Goal: Information Seeking & Learning: Learn about a topic

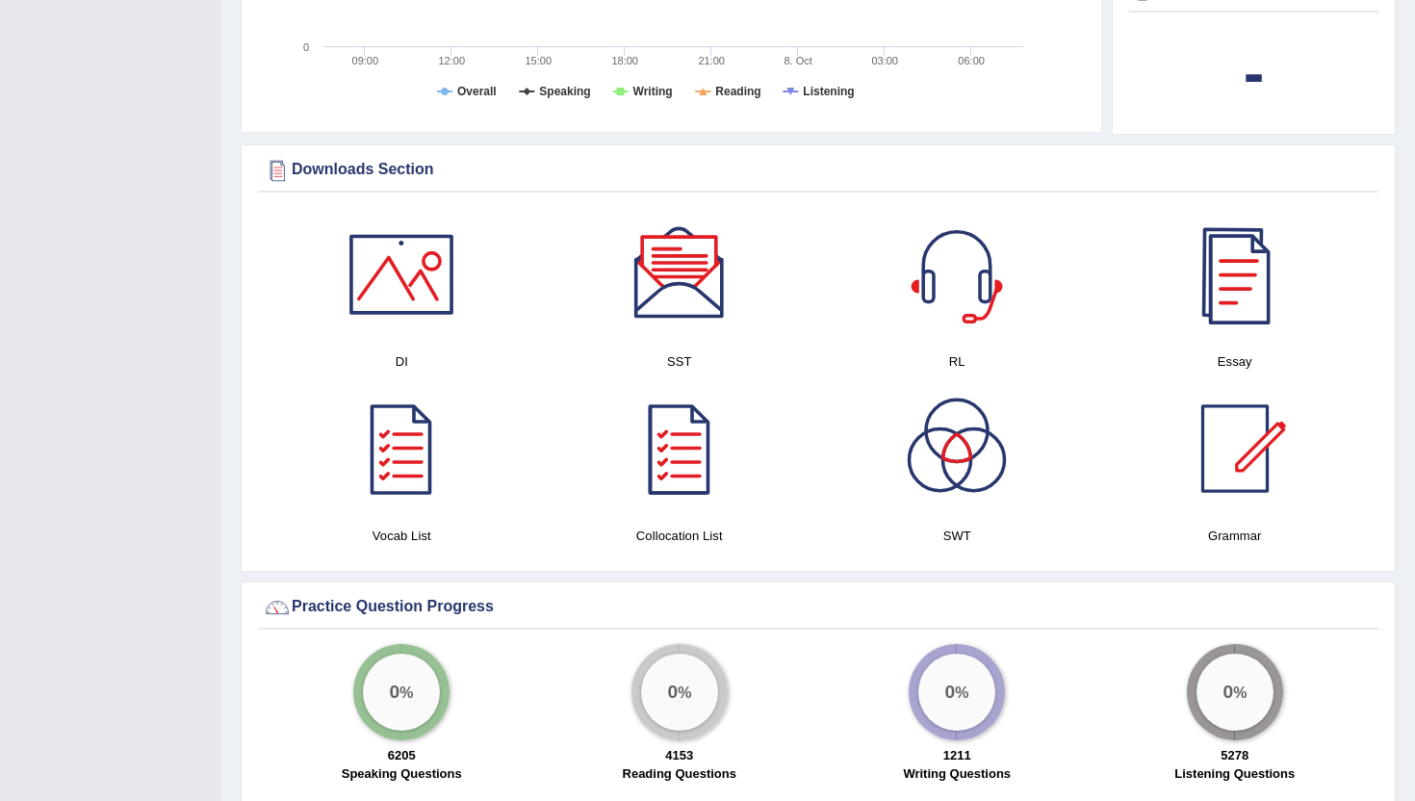
click at [1239, 271] on div at bounding box center [1234, 274] width 135 height 135
click at [402, 447] on div at bounding box center [401, 448] width 135 height 135
click at [699, 438] on div at bounding box center [679, 448] width 135 height 135
click at [955, 448] on div at bounding box center [956, 448] width 135 height 135
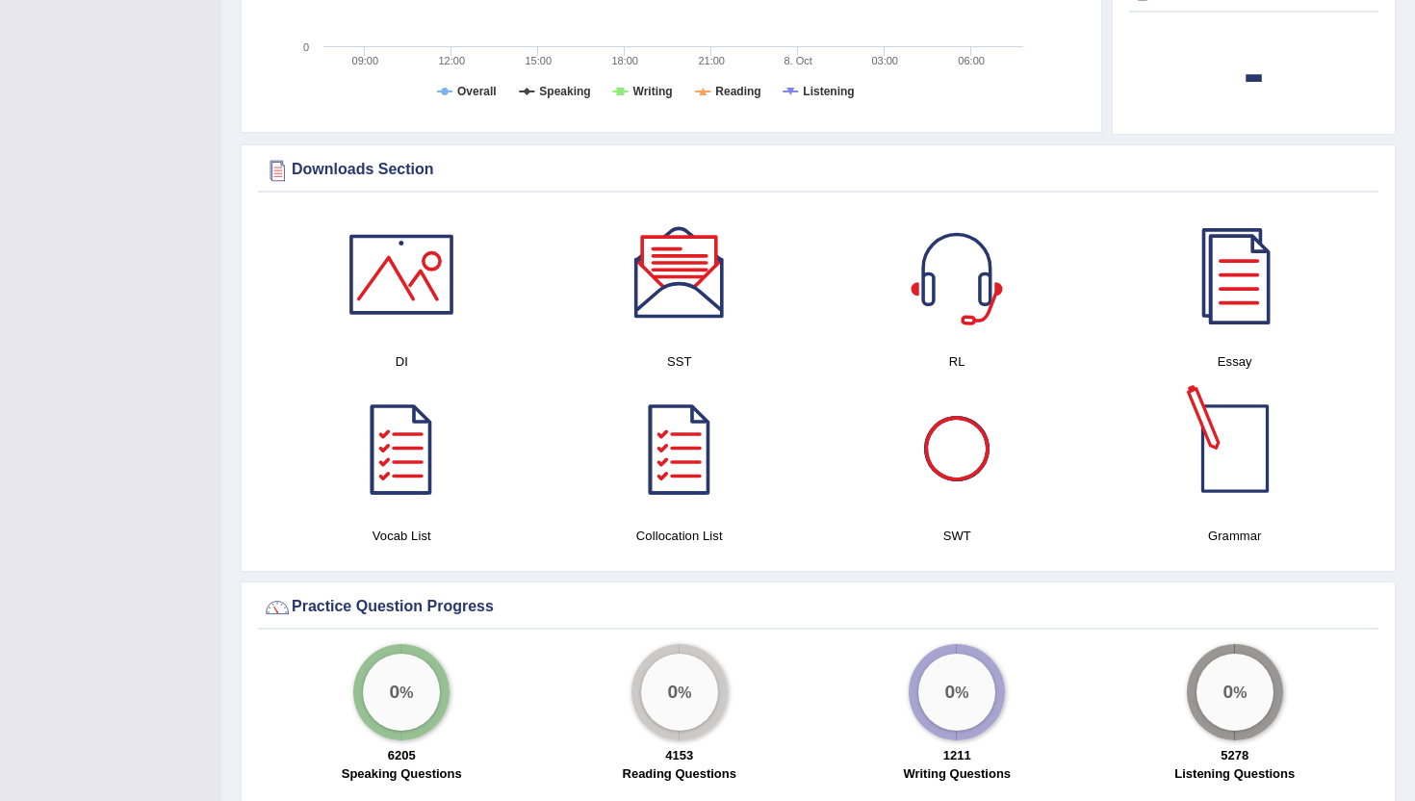
click at [1239, 439] on div at bounding box center [1234, 448] width 135 height 135
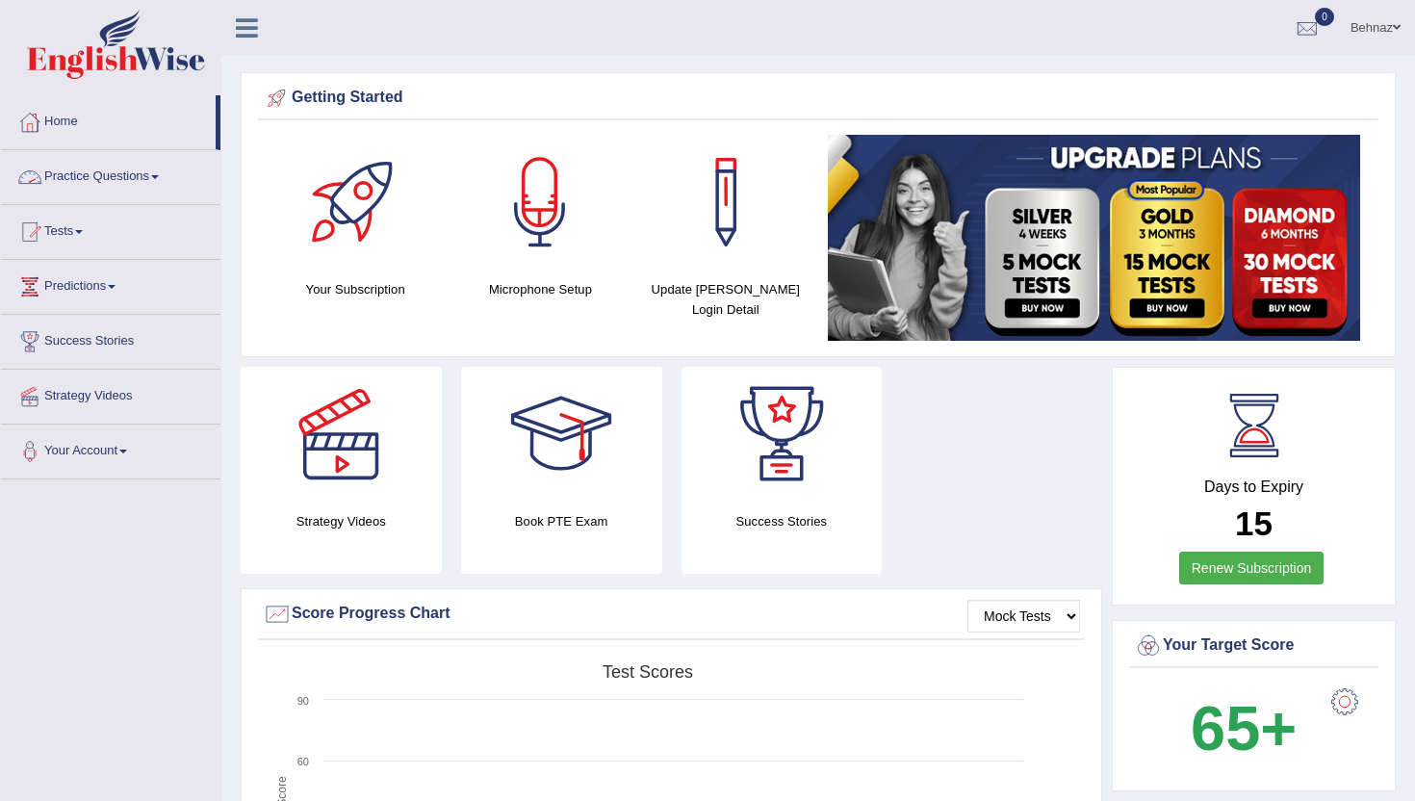
click at [159, 176] on span at bounding box center [155, 177] width 8 height 4
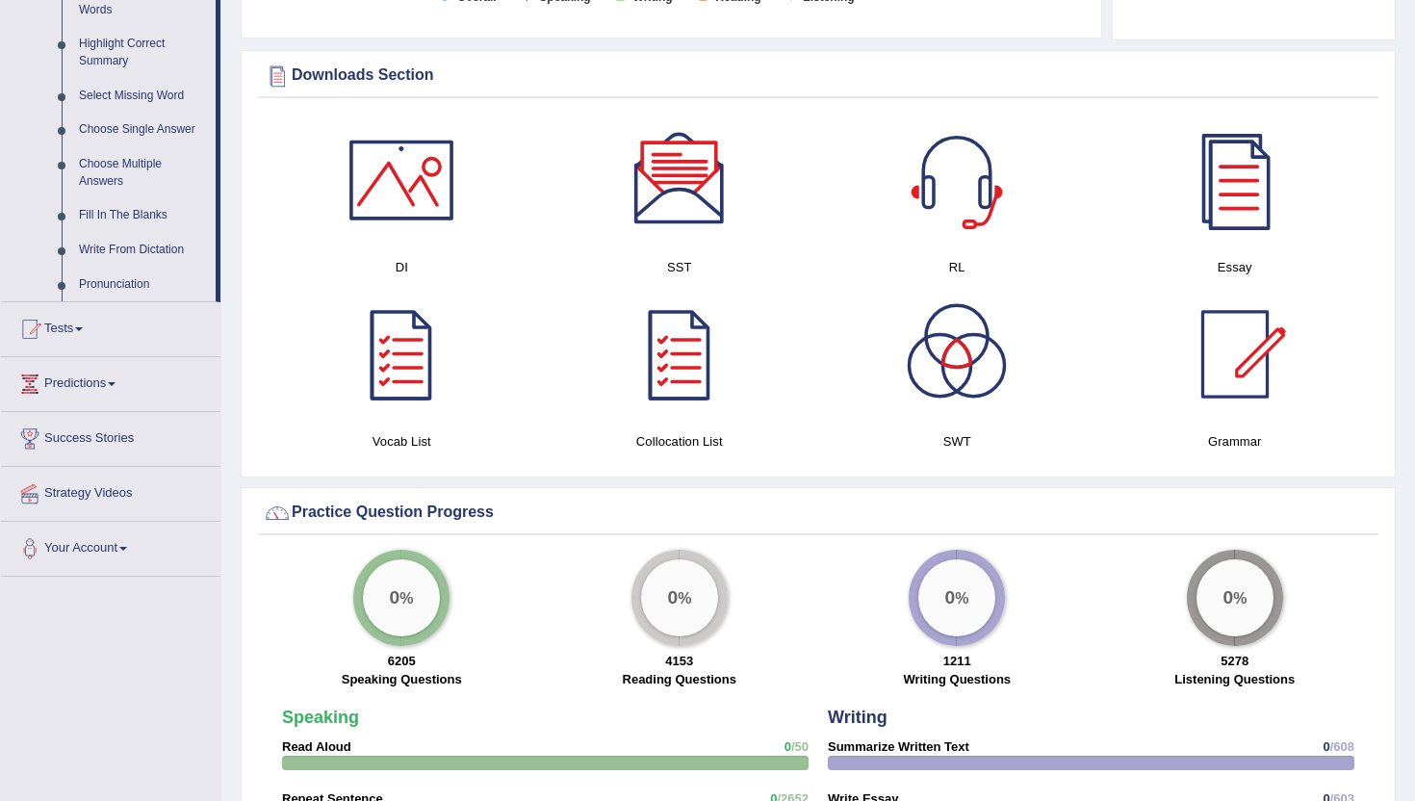
scroll to position [930, 0]
click at [115, 387] on span at bounding box center [112, 385] width 8 height 4
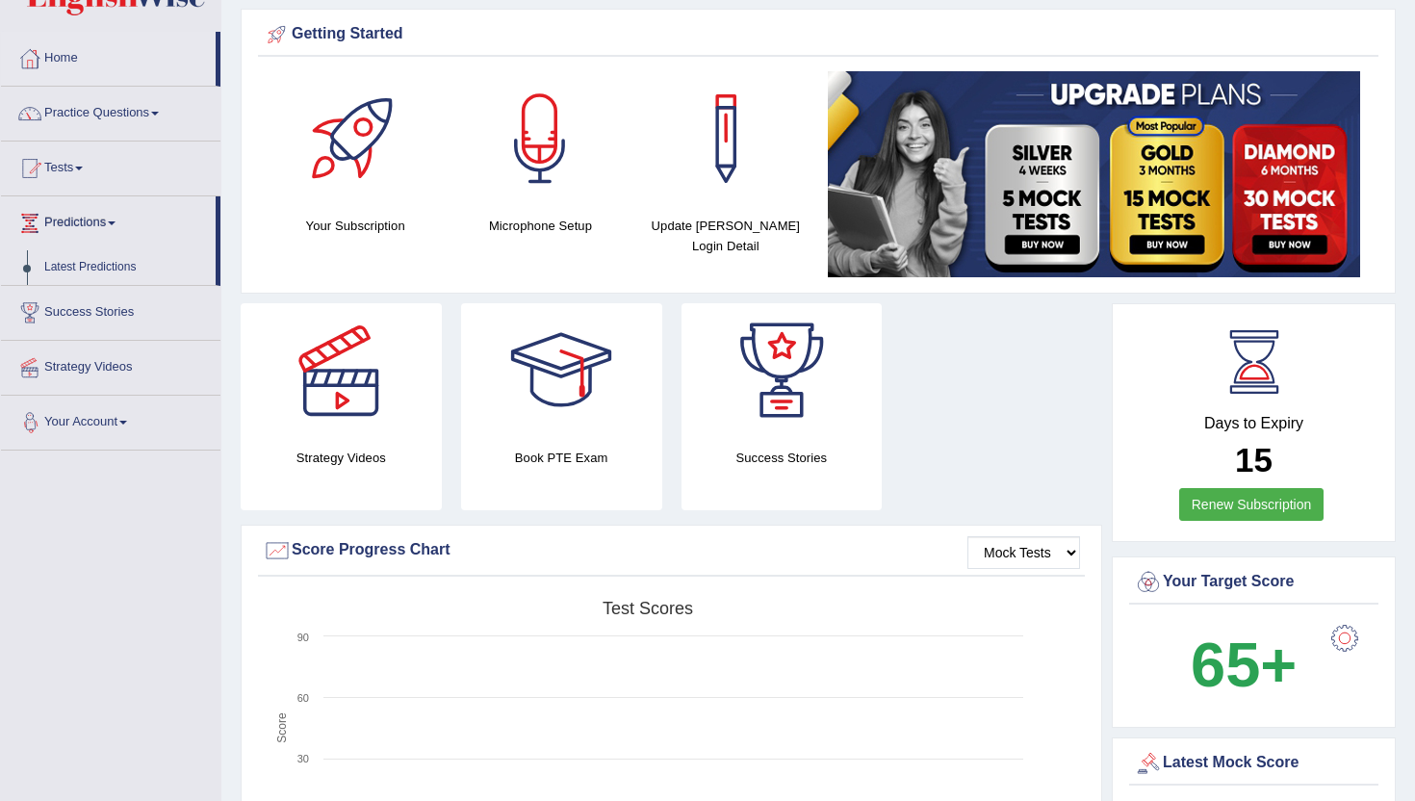
scroll to position [65, 0]
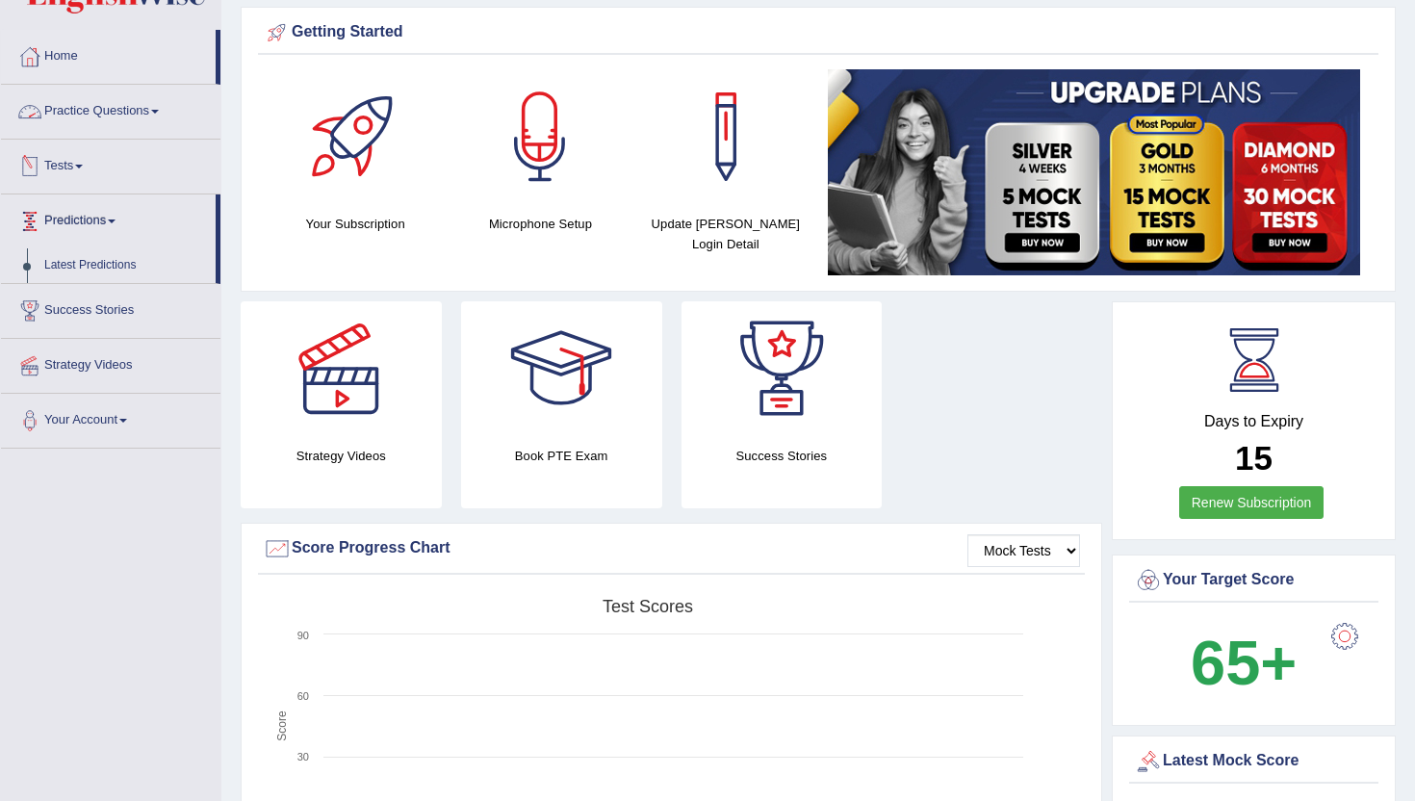
click at [159, 111] on span at bounding box center [155, 112] width 8 height 4
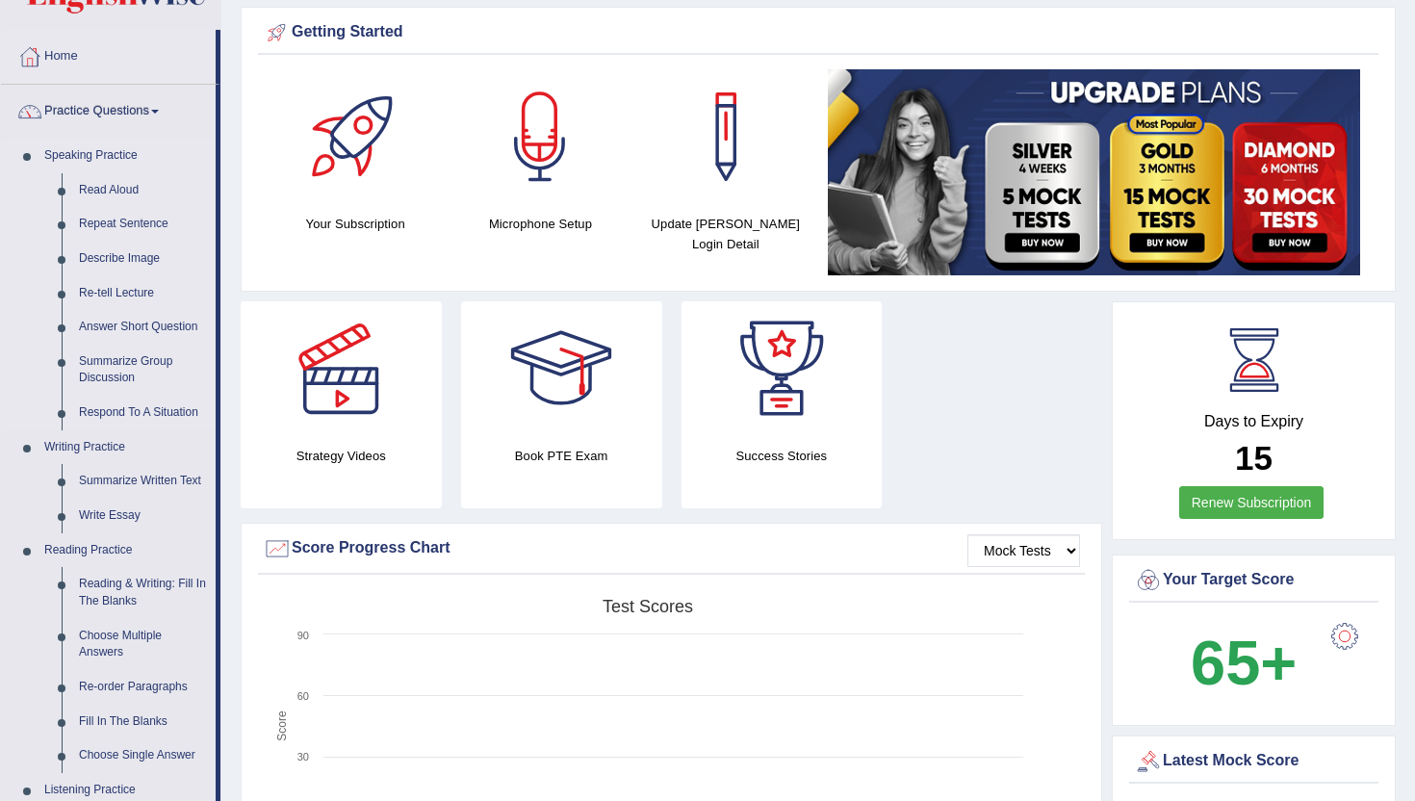
click at [103, 153] on link "Speaking Practice" at bounding box center [126, 156] width 180 height 35
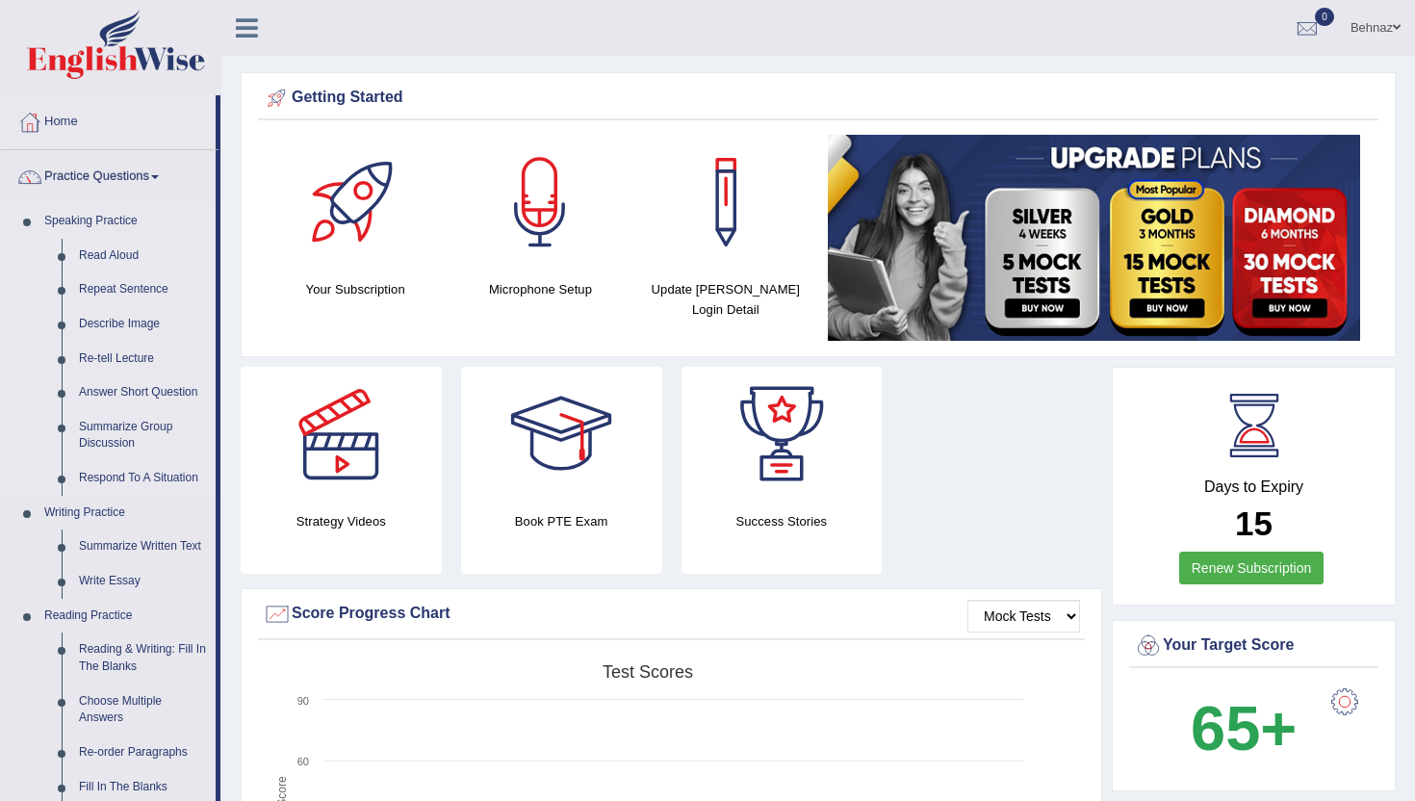
click at [110, 251] on link "Read Aloud" at bounding box center [142, 256] width 145 height 35
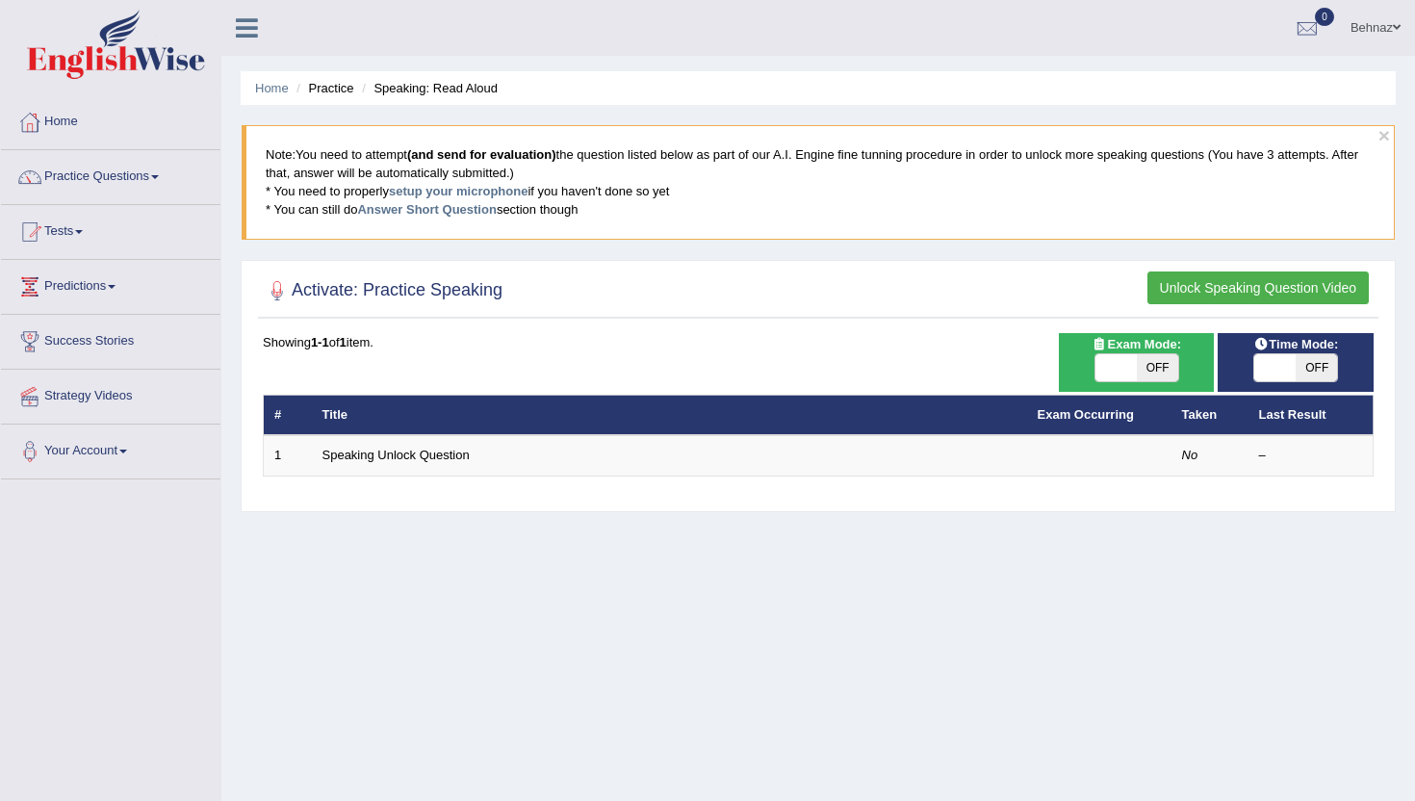
click at [1159, 369] on span "OFF" at bounding box center [1157, 367] width 41 height 27
click at [1115, 362] on span "ON" at bounding box center [1115, 367] width 41 height 27
checkbox input "false"
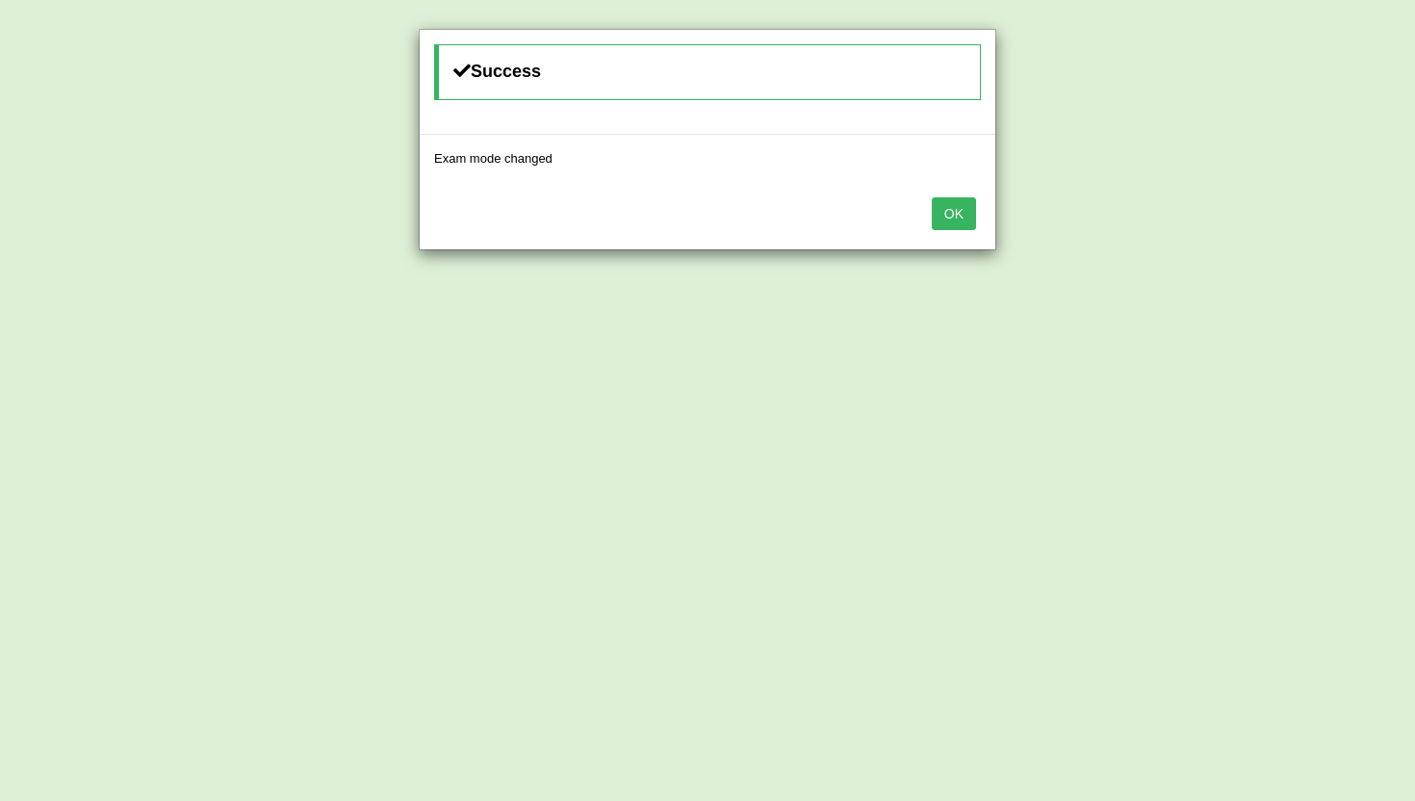
click at [956, 211] on button "OK" at bounding box center [954, 213] width 44 height 33
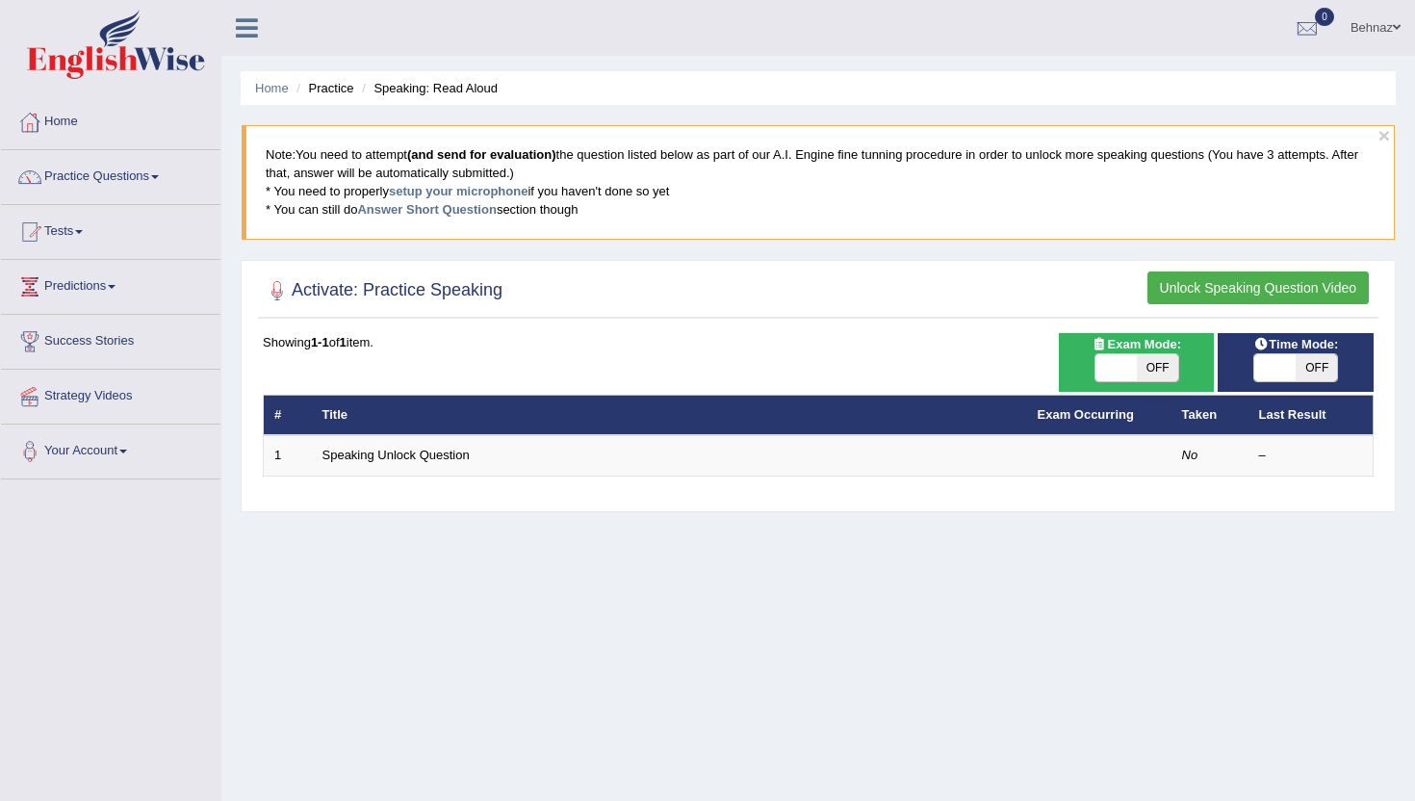
click at [1265, 287] on button "Unlock Speaking Question Video" at bounding box center [1257, 287] width 221 height 33
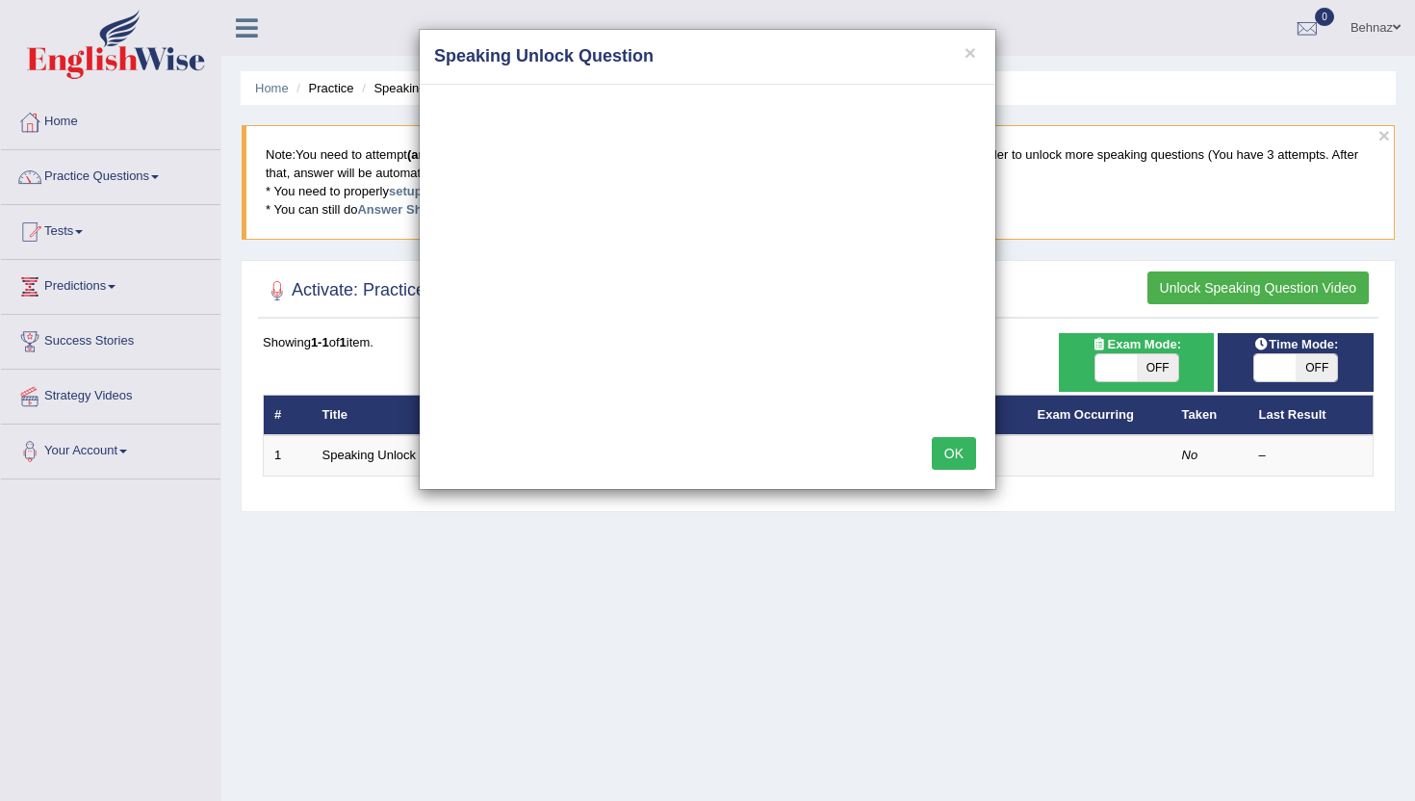
click at [956, 457] on button "OK" at bounding box center [954, 453] width 44 height 33
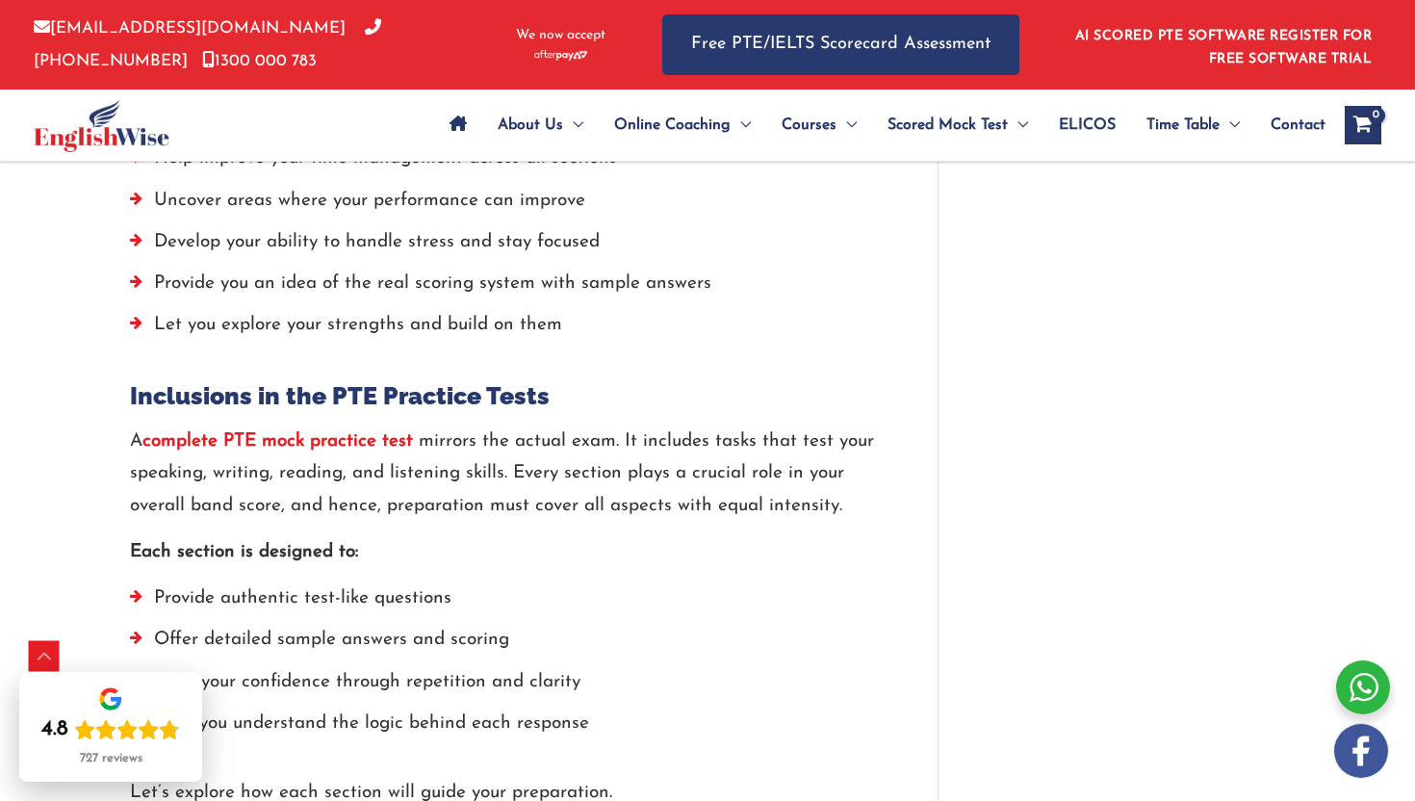
click at [285, 439] on strong "complete PTE mock practice test" at bounding box center [277, 441] width 270 height 18
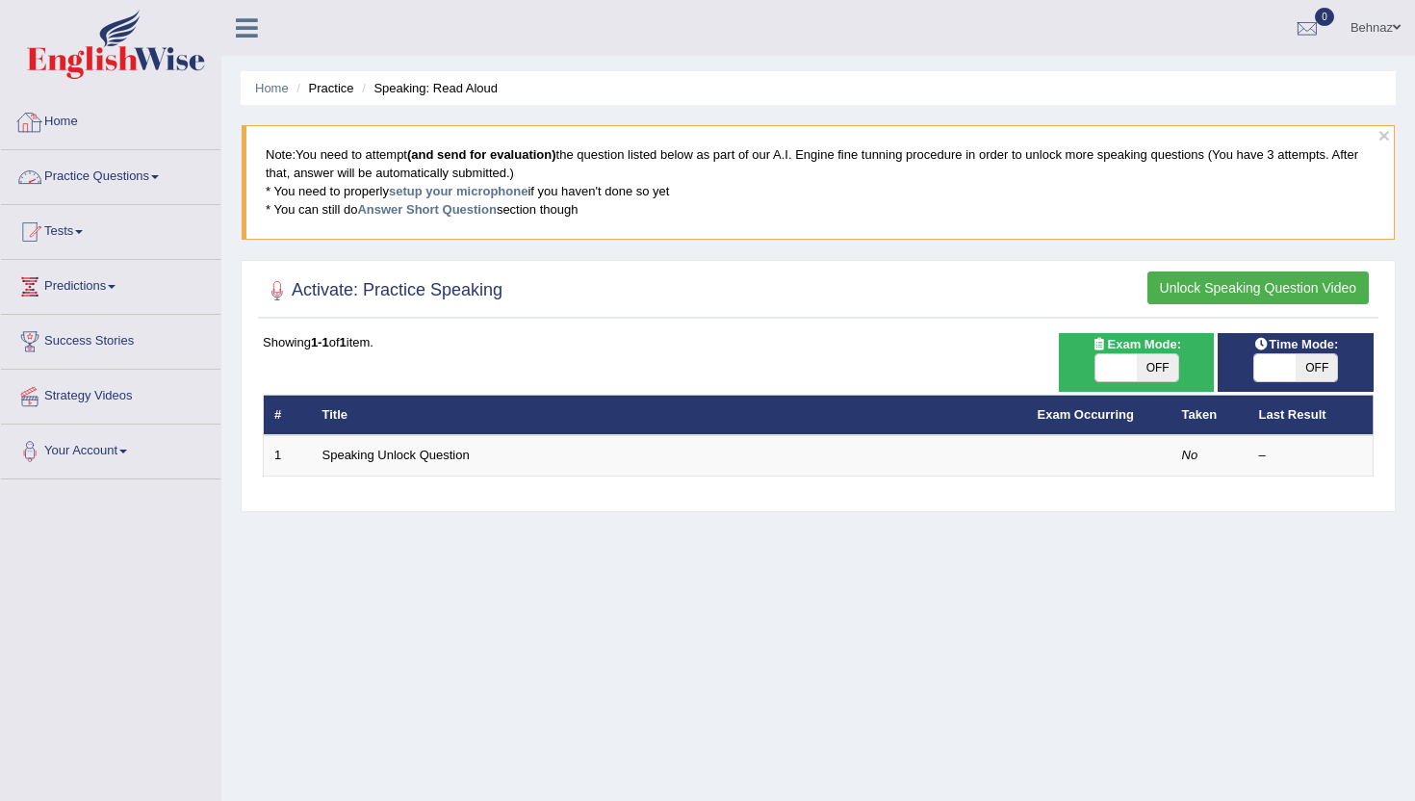
click at [54, 122] on link "Home" at bounding box center [110, 119] width 219 height 48
